Goal: Task Accomplishment & Management: Understand process/instructions

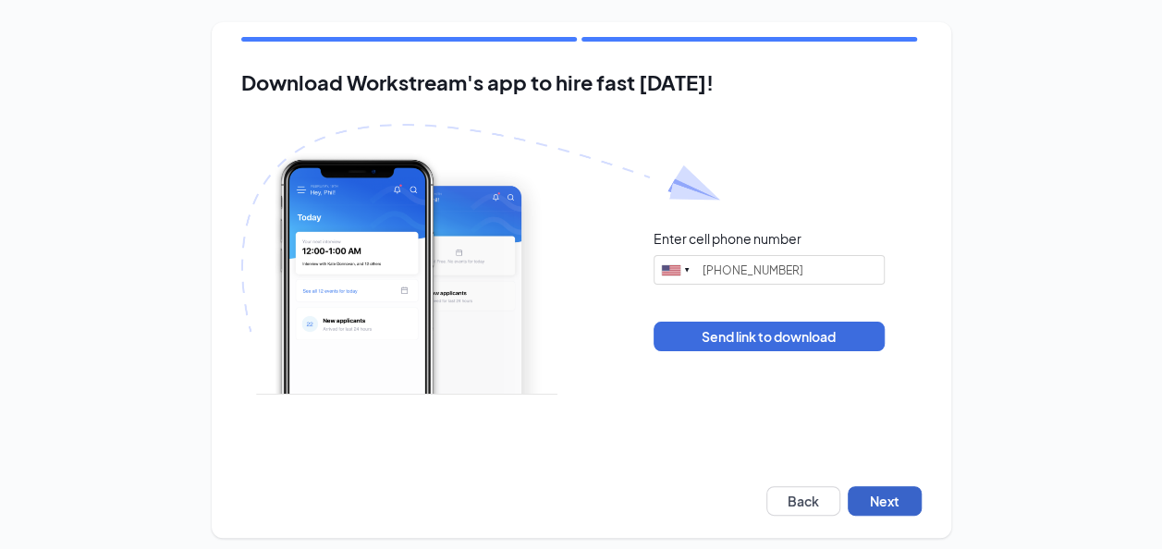
click at [892, 501] on button "Next" at bounding box center [885, 501] width 74 height 30
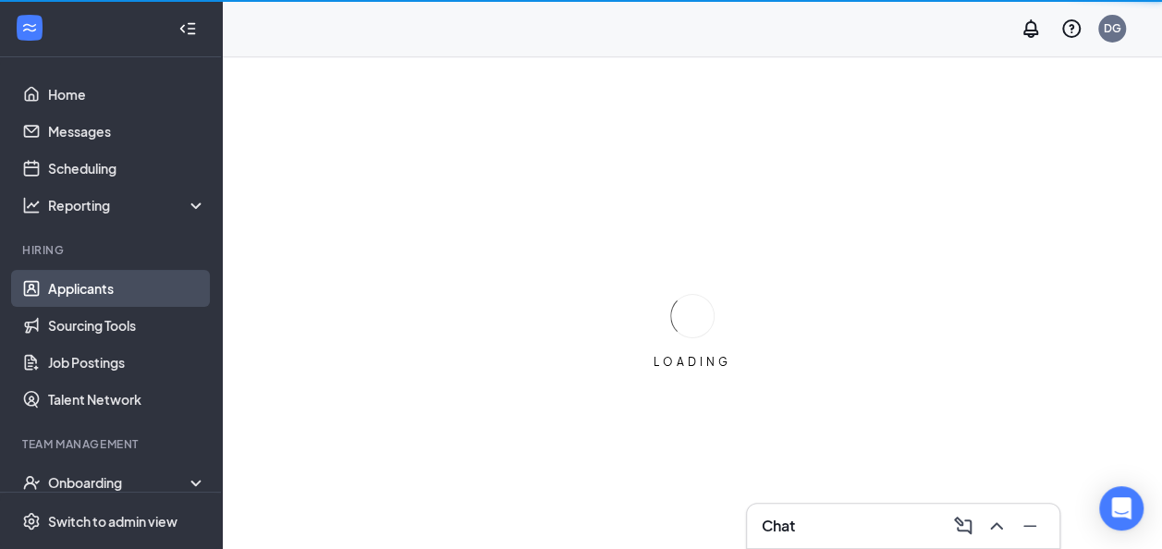
click at [103, 282] on link "Applicants" at bounding box center [127, 288] width 158 height 37
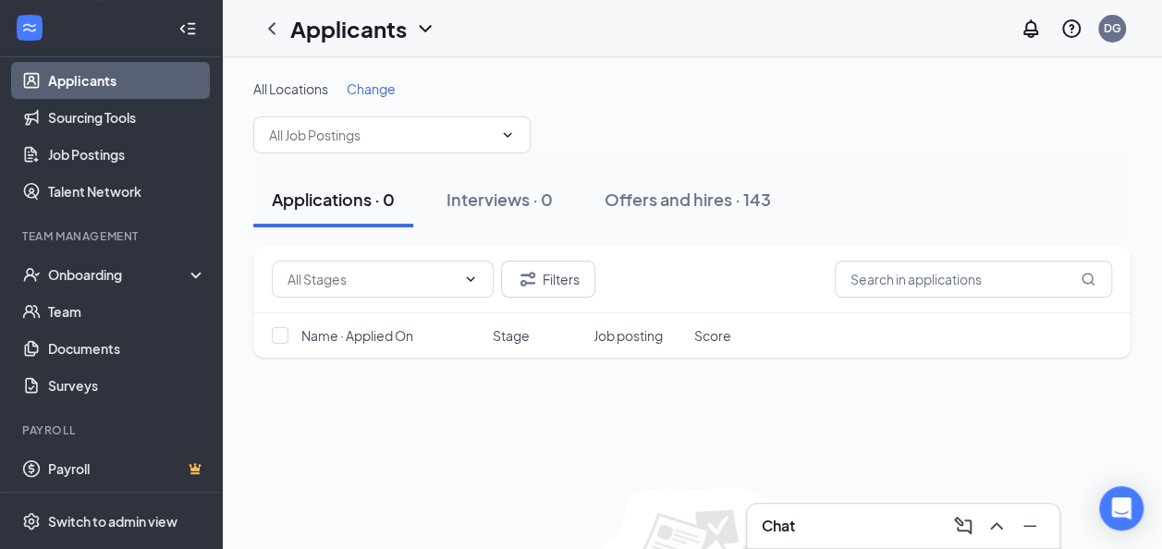
scroll to position [211, 0]
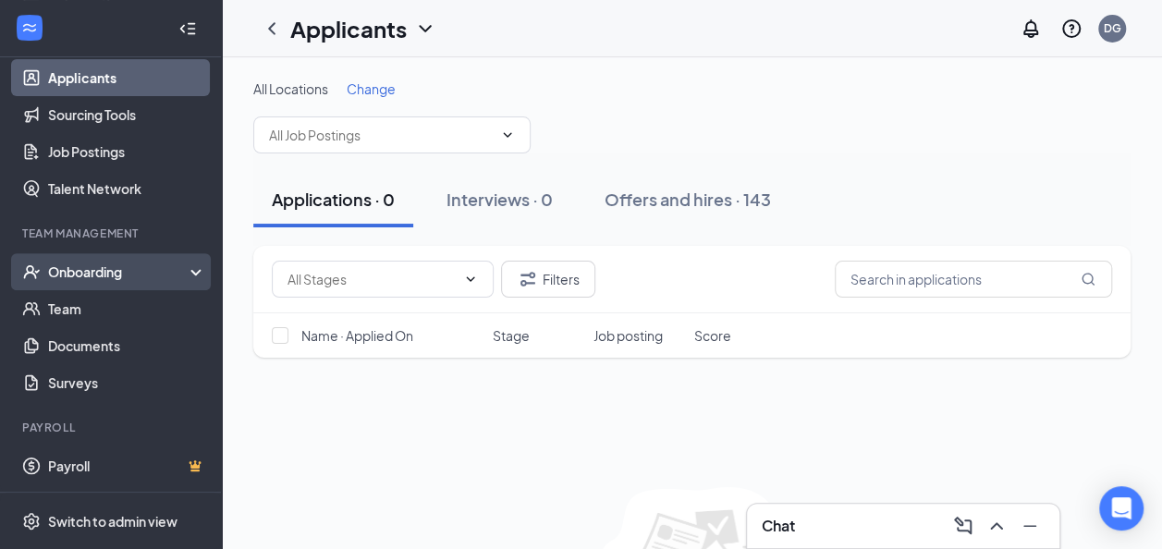
click at [66, 280] on div "Onboarding" at bounding box center [119, 272] width 142 height 18
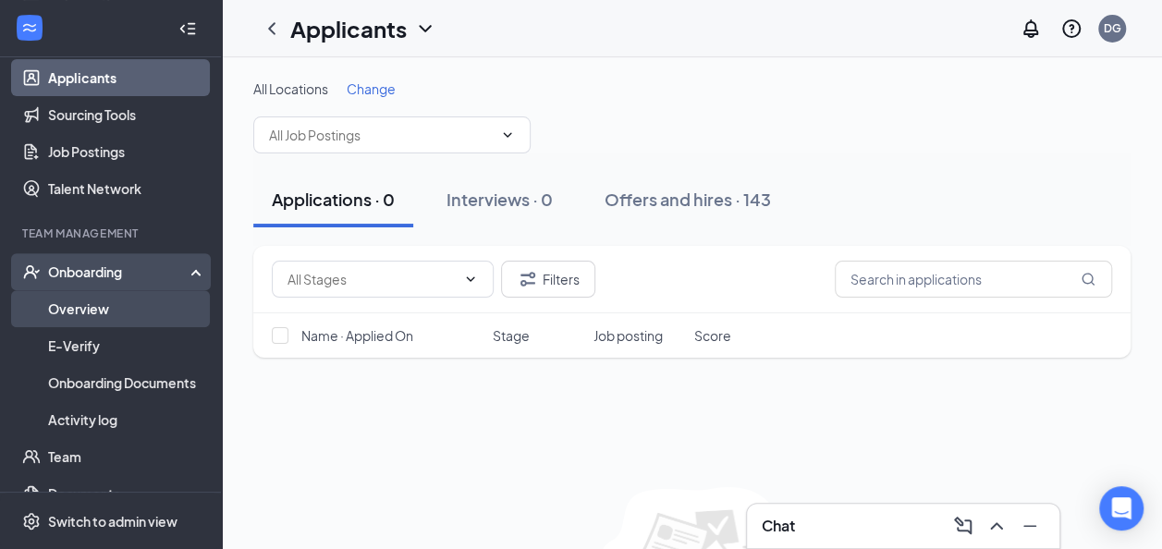
click at [72, 309] on link "Overview" at bounding box center [127, 308] width 158 height 37
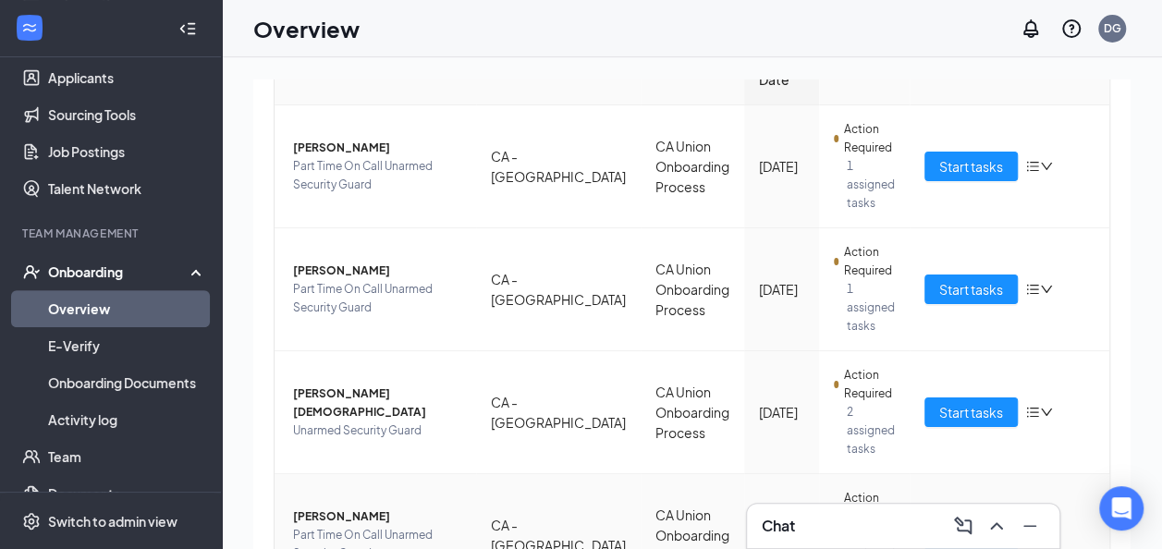
scroll to position [263, 0]
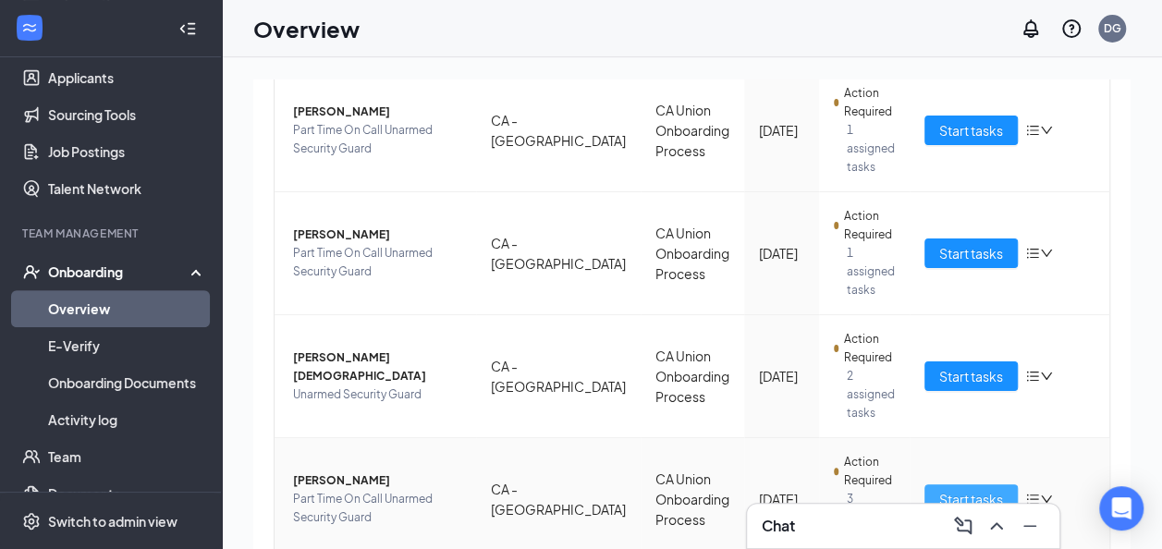
click at [976, 489] on span "Start tasks" at bounding box center [971, 499] width 64 height 20
